Goal: Answer question/provide support

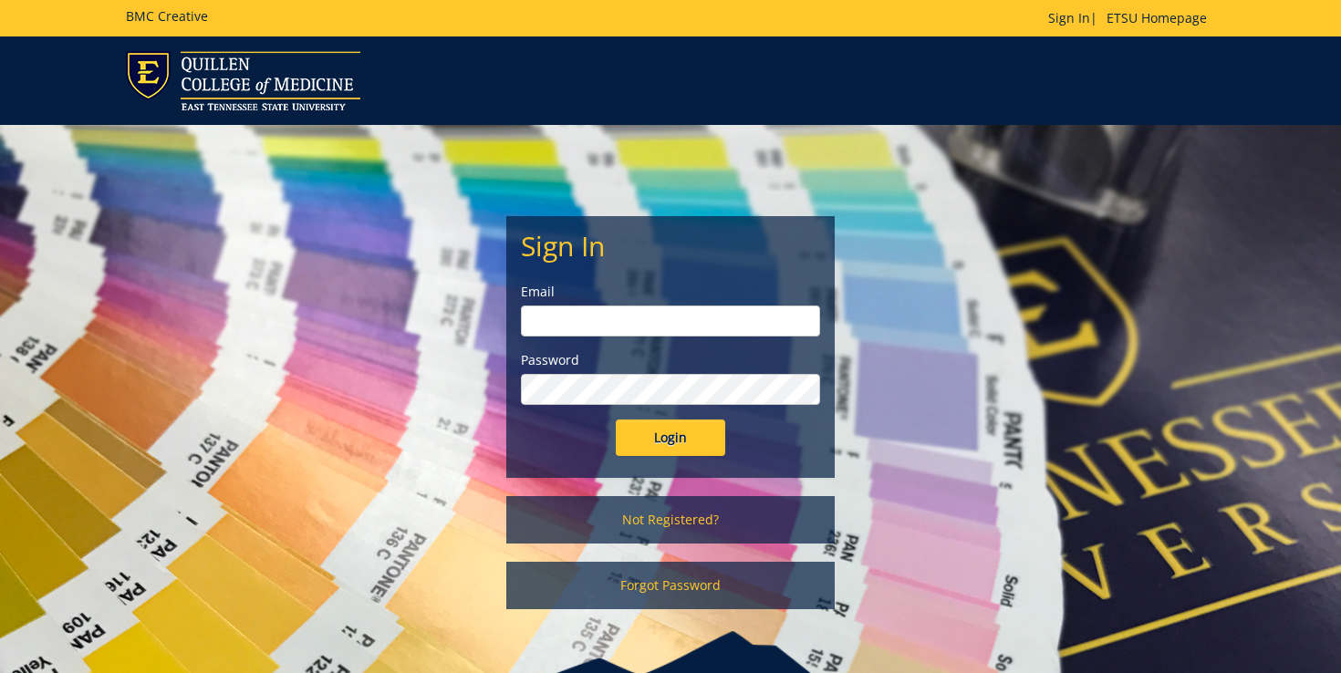
type input "[PERSON_NAME][EMAIL_ADDRESS][DOMAIN_NAME]"
click at [660, 449] on input "Login" at bounding box center [670, 438] width 109 height 36
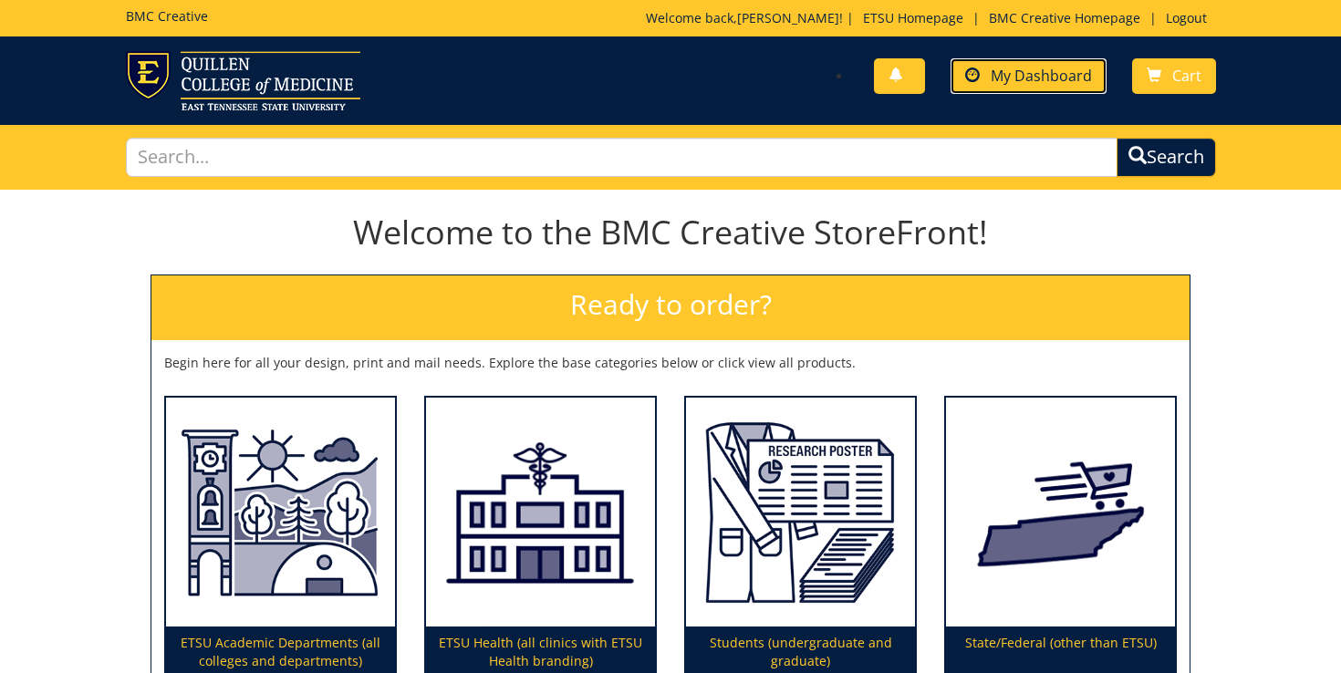
click at [1013, 86] on link "My Dashboard" at bounding box center [1029, 76] width 156 height 36
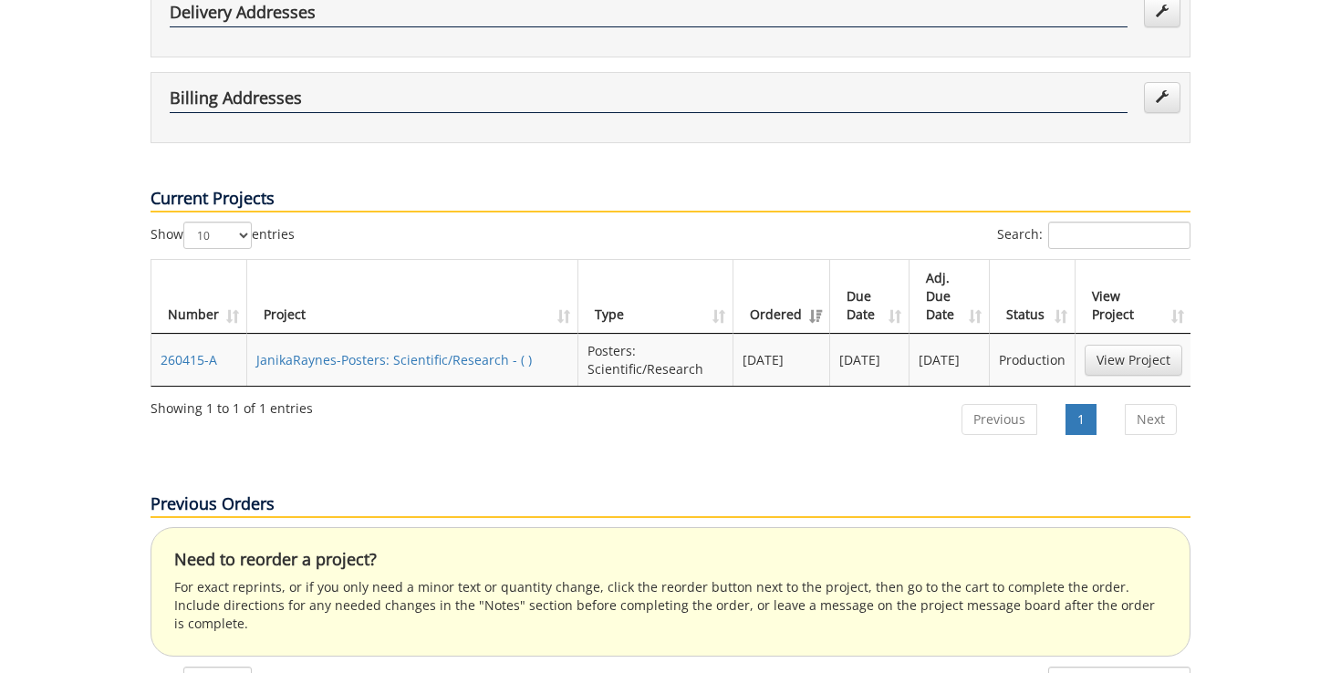
scroll to position [502, 0]
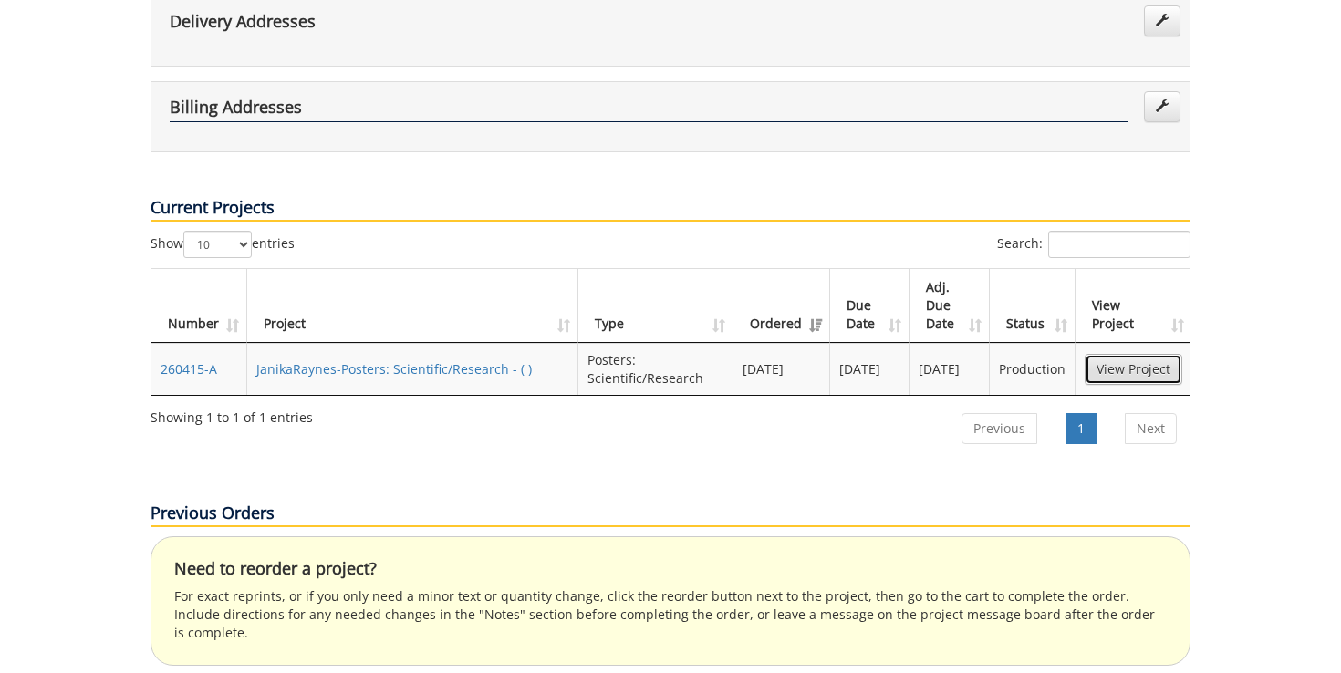
click at [1135, 354] on link "View Project" at bounding box center [1134, 369] width 98 height 31
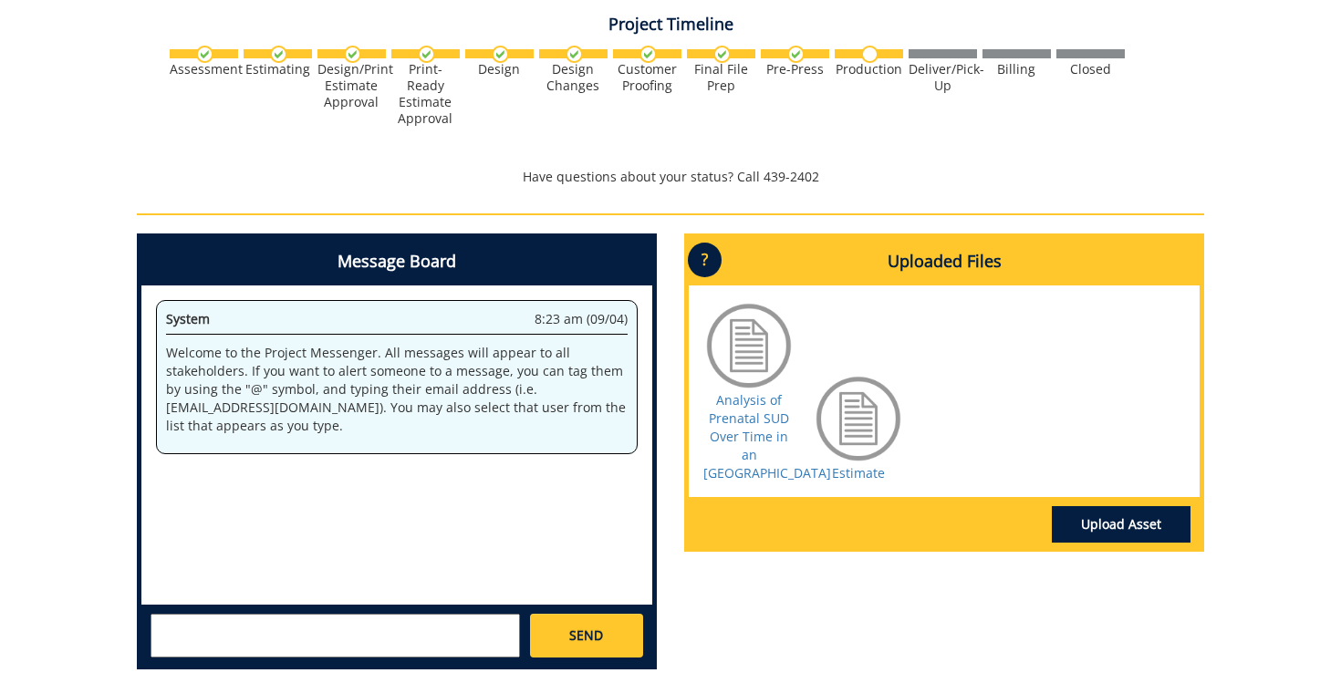
scroll to position [641, 0]
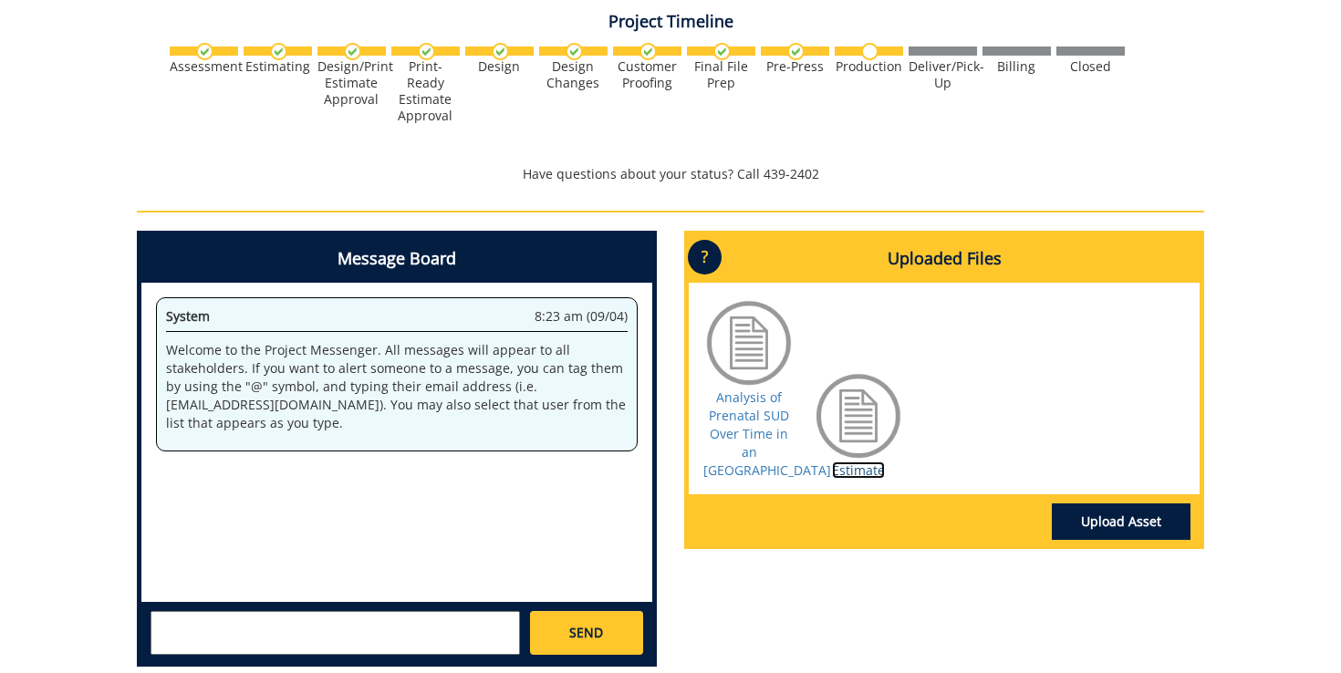
click at [837, 479] on link "Estimate" at bounding box center [858, 470] width 53 height 17
click at [288, 622] on textarea at bounding box center [335, 633] width 369 height 44
paste textarea "70-621-550496-720-74599-200-999-999-999-99"
click at [365, 625] on textarea "I was told to provide the code below: 70-621-550496-720-74599-200-999-999-999-99" at bounding box center [335, 633] width 369 height 44
type textarea "I was told to provide this code for billing: 70-621-550496-720-74599-200-999-99…"
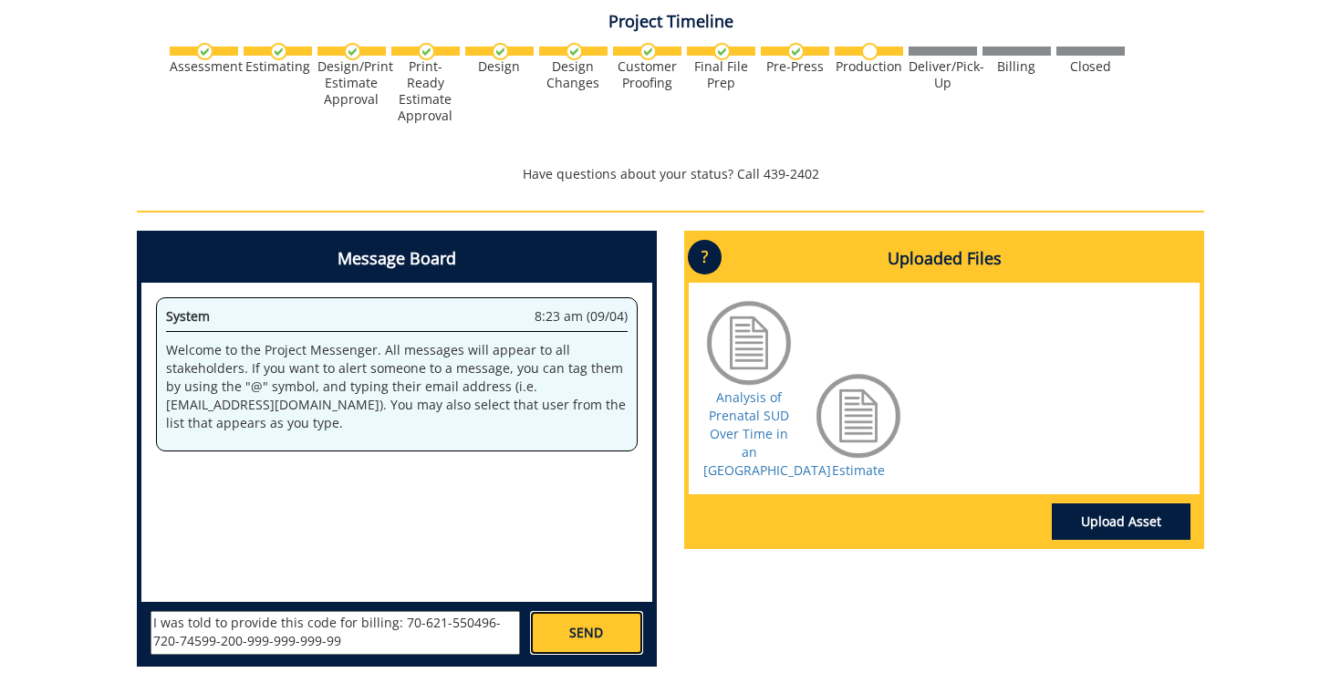
click at [563, 627] on link "SEND" at bounding box center [586, 633] width 113 height 44
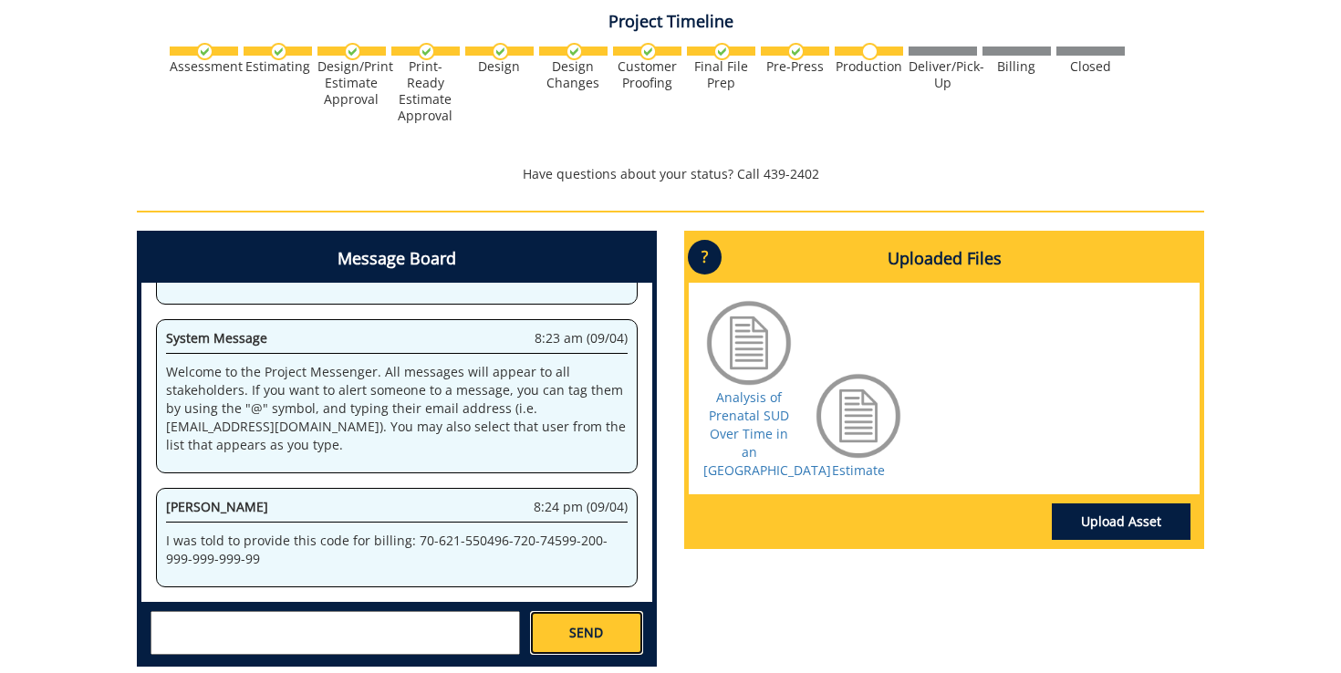
scroll to position [1109, 0]
click at [373, 619] on textarea at bounding box center [335, 633] width 369 height 44
type textarea "Per Marta Gouge, this is for the OBGYN department"
click at [566, 627] on link "SEND" at bounding box center [586, 633] width 113 height 44
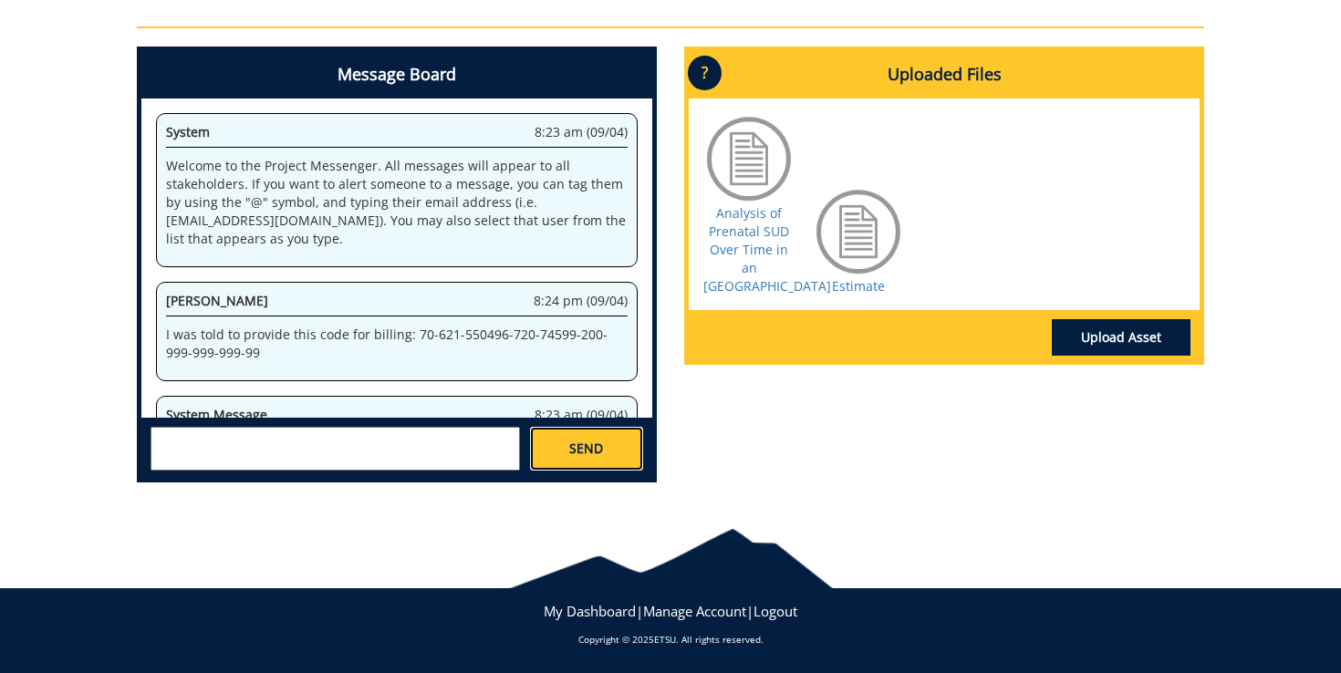
scroll to position [0, 0]
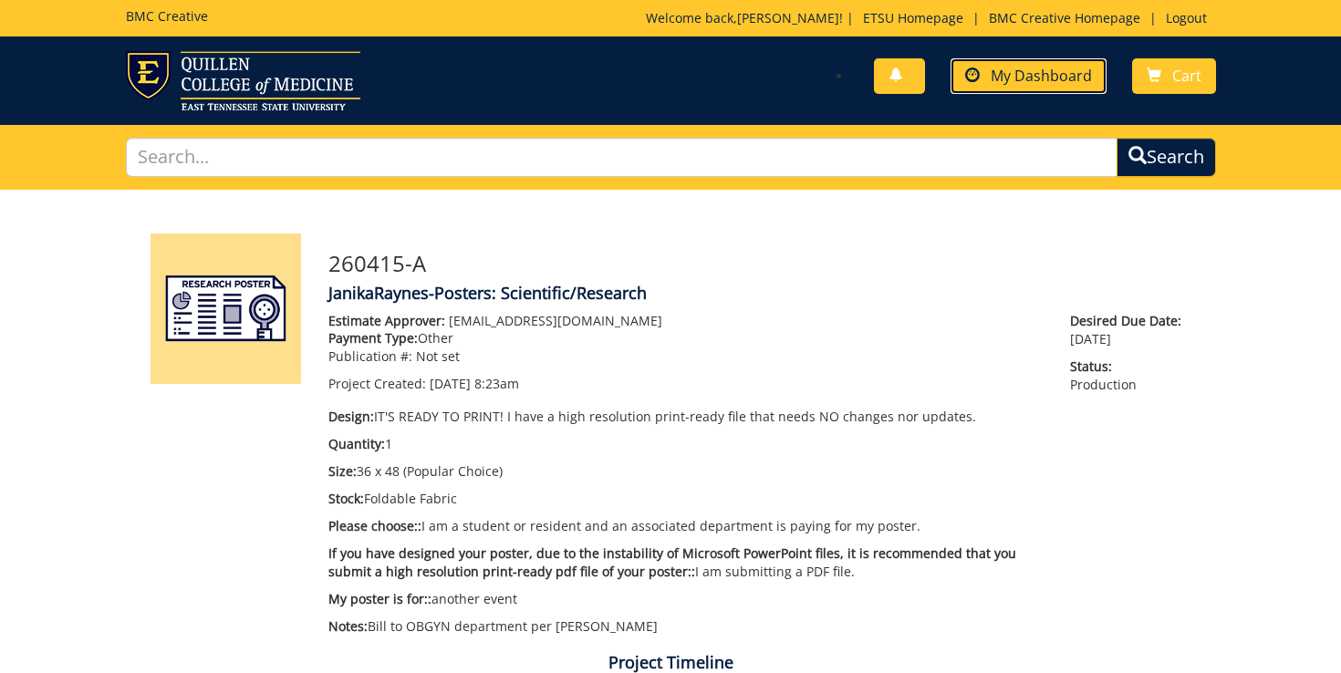
click at [1010, 81] on span "My Dashboard" at bounding box center [1041, 76] width 101 height 20
